Goal: Navigation & Orientation: Find specific page/section

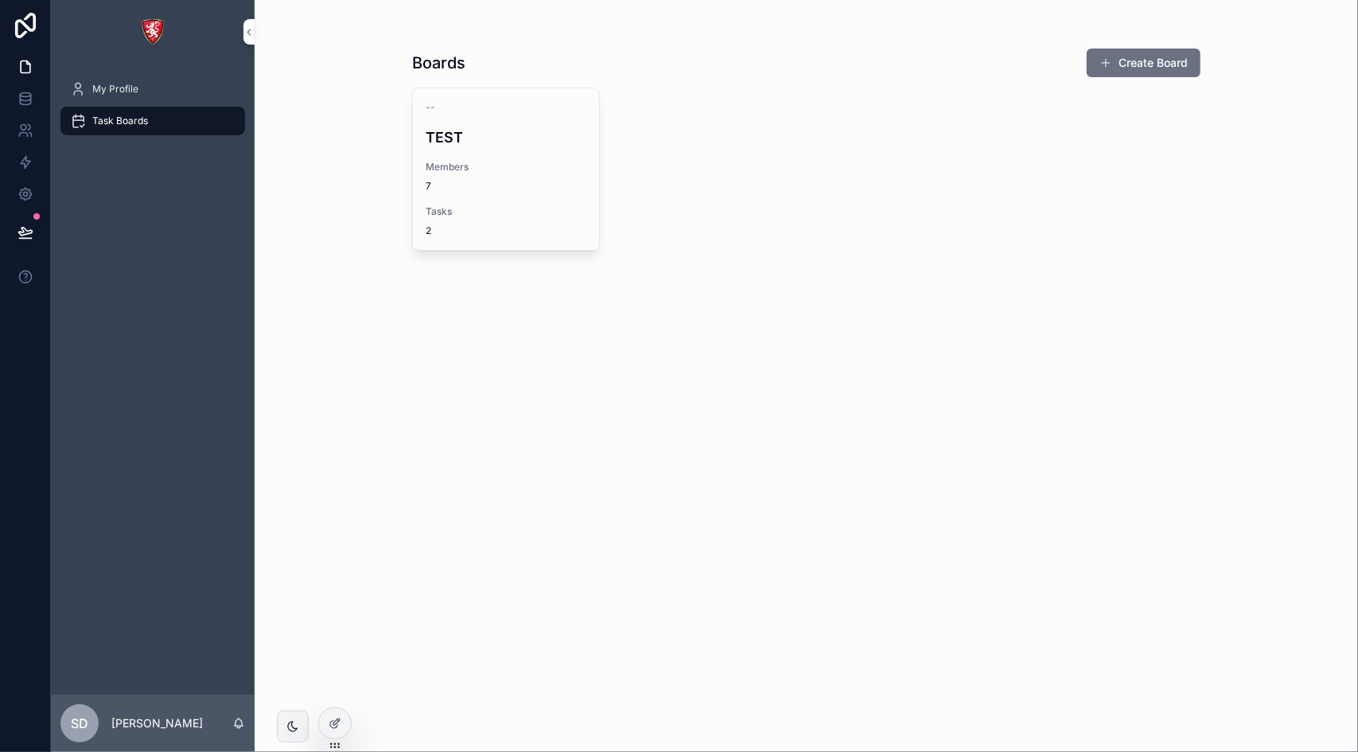
drag, startPoint x: 110, startPoint y: 89, endPoint x: 122, endPoint y: 100, distance: 16.3
click at [110, 89] on span "My Profile" at bounding box center [115, 89] width 46 height 13
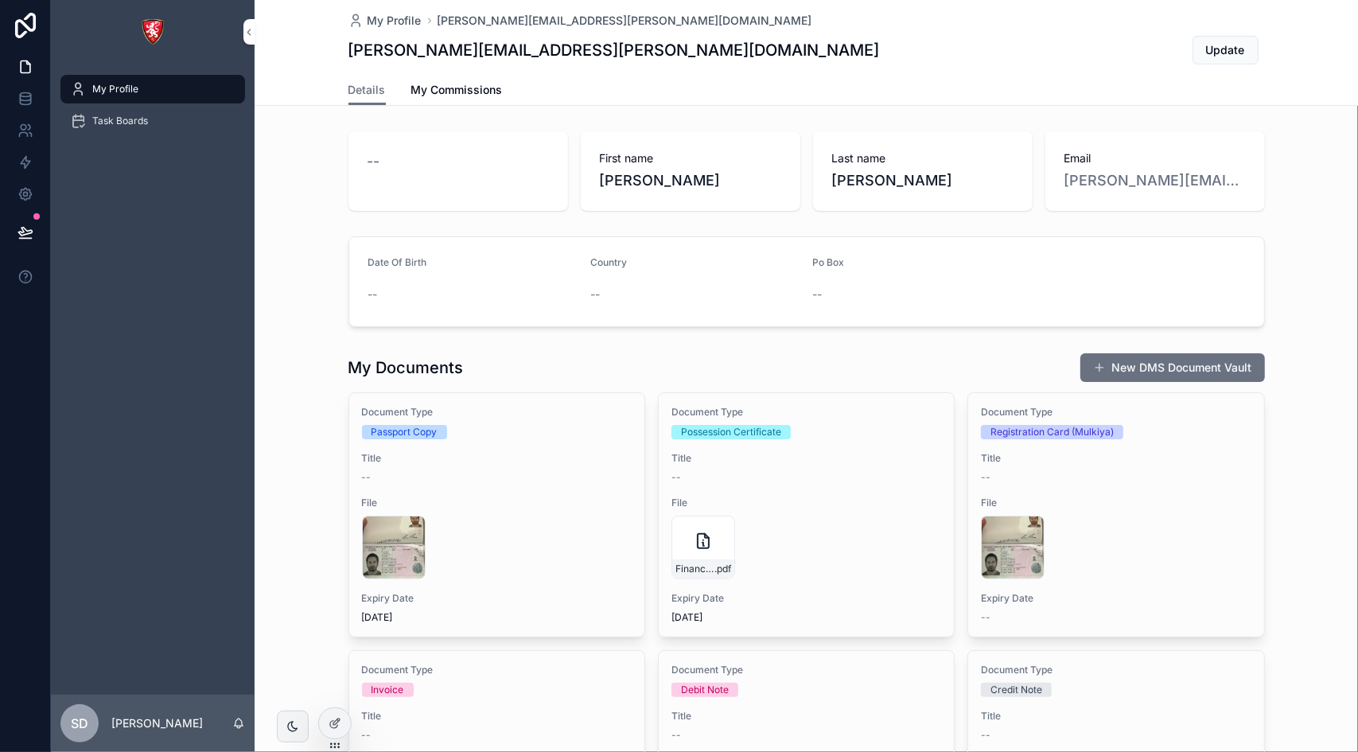
click at [144, 120] on span "Task Boards" at bounding box center [120, 121] width 56 height 13
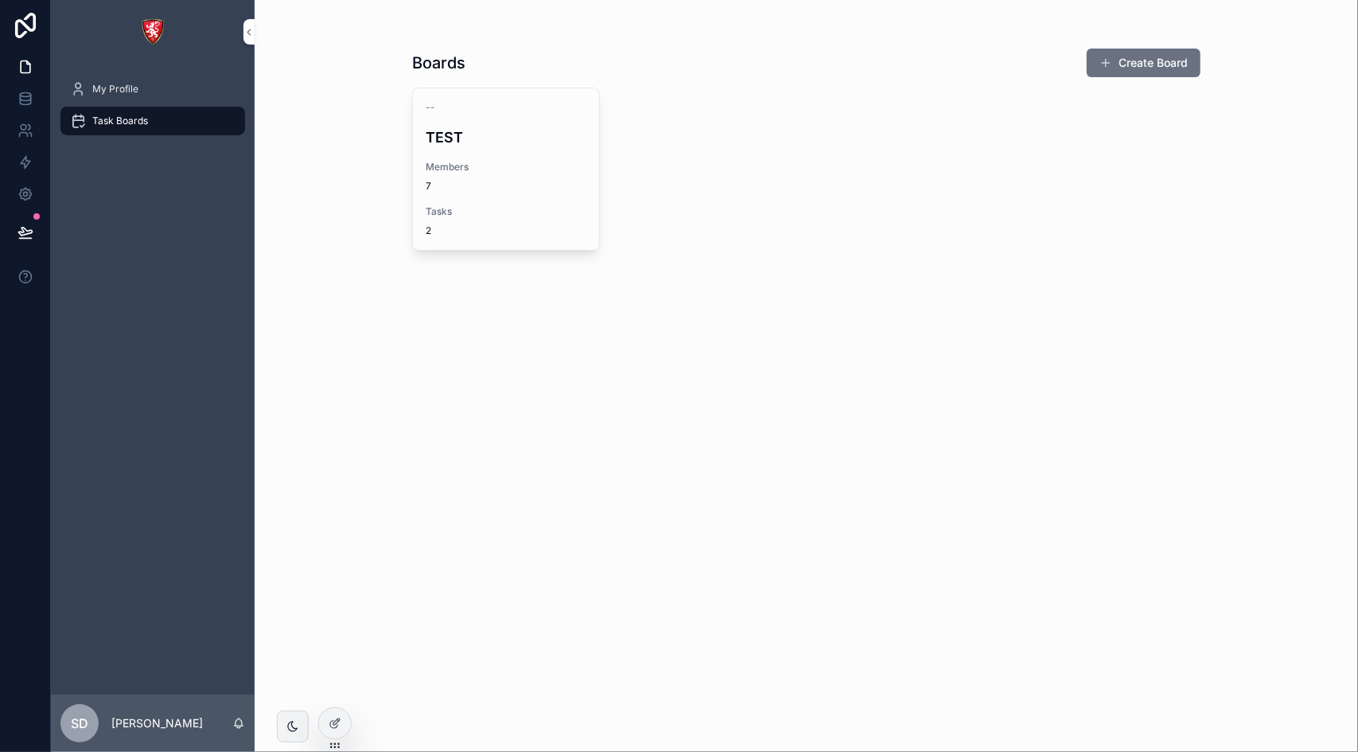
click at [479, 144] on h4 "TEST" at bounding box center [506, 137] width 161 height 21
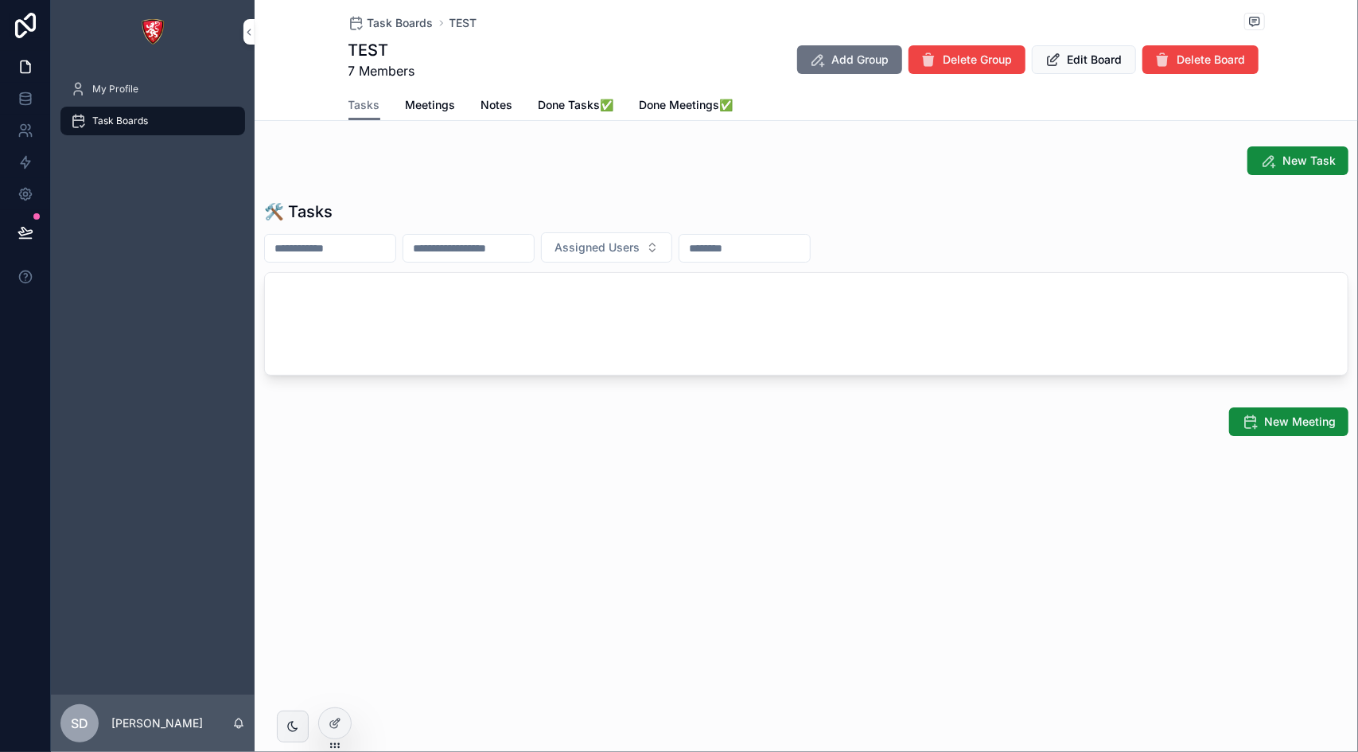
click at [122, 85] on span "My Profile" at bounding box center [115, 89] width 46 height 13
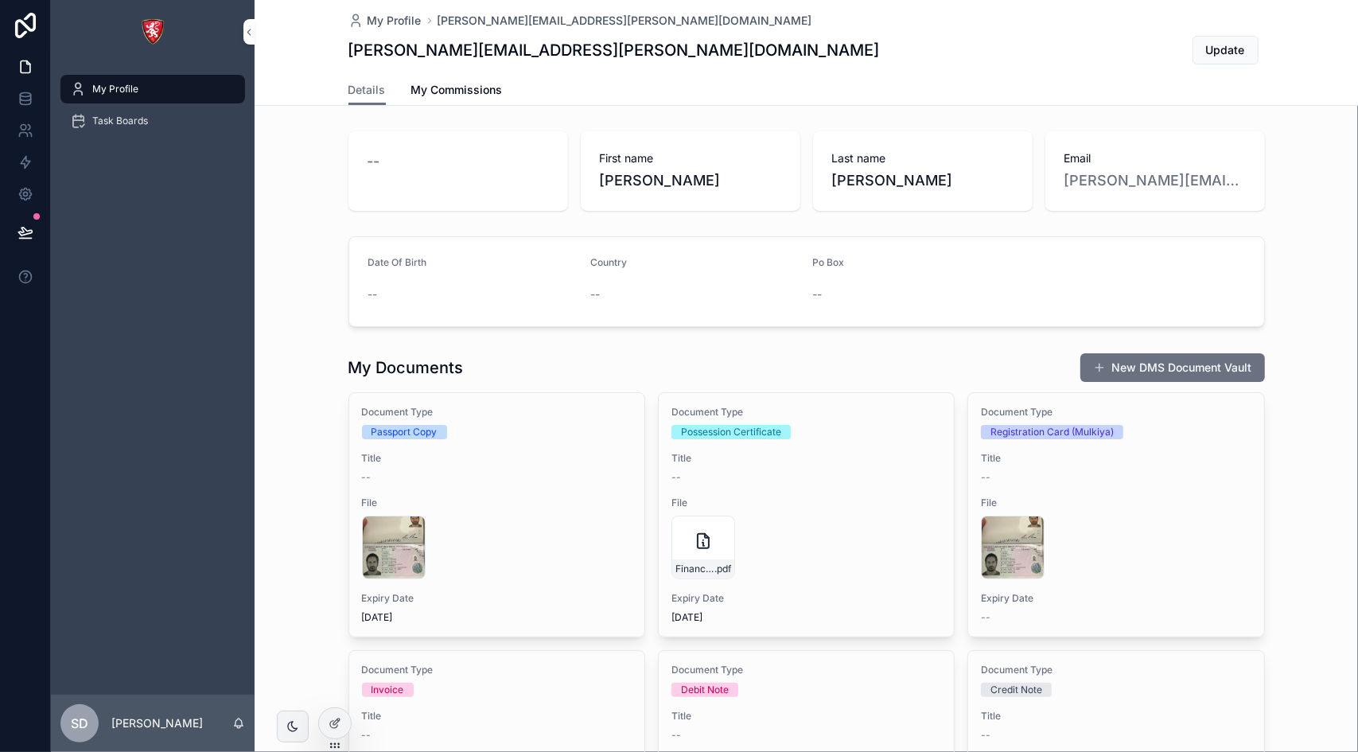
click at [130, 117] on span "Task Boards" at bounding box center [120, 121] width 56 height 13
